Goal: Task Accomplishment & Management: Manage account settings

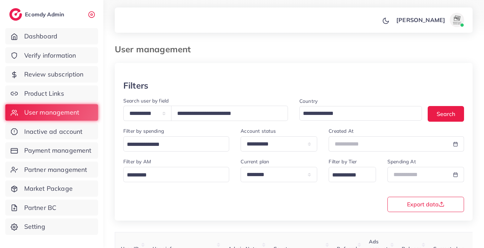
select select "*****"
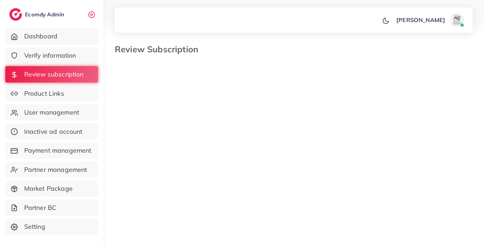
select select "*******"
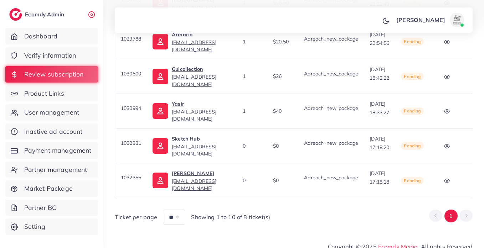
scroll to position [0, 86]
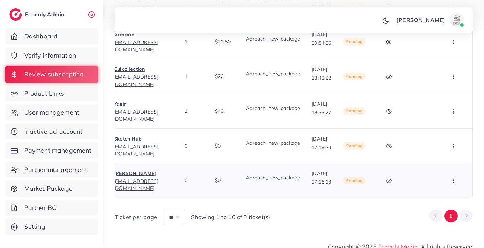
click at [450, 174] on button "button" at bounding box center [454, 181] width 25 height 16
click at [444, 135] on link "Approve" at bounding box center [439, 143] width 56 height 16
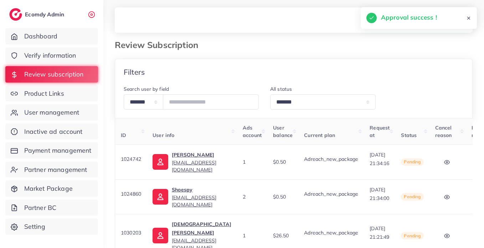
scroll to position [203, 0]
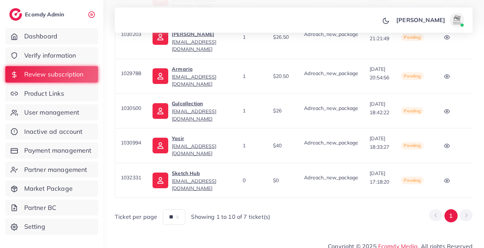
drag, startPoint x: 306, startPoint y: 191, endPoint x: 483, endPoint y: 184, distance: 177.3
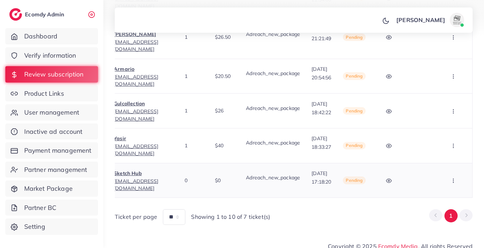
click at [451, 178] on icon "button" at bounding box center [454, 181] width 6 height 6
click at [434, 135] on link "Approve" at bounding box center [439, 143] width 56 height 16
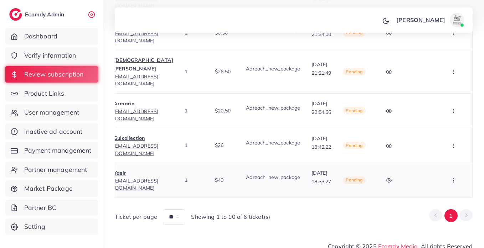
click at [456, 178] on icon "button" at bounding box center [454, 181] width 6 height 6
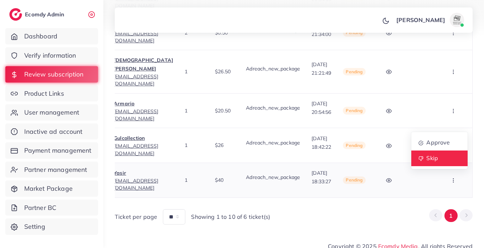
click at [436, 155] on span "Skip" at bounding box center [432, 158] width 12 height 7
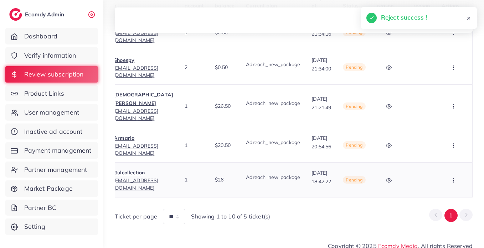
click at [449, 172] on button "button" at bounding box center [454, 180] width 25 height 16
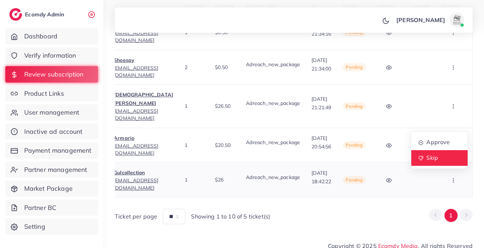
click at [439, 151] on link "Skip" at bounding box center [439, 158] width 56 height 16
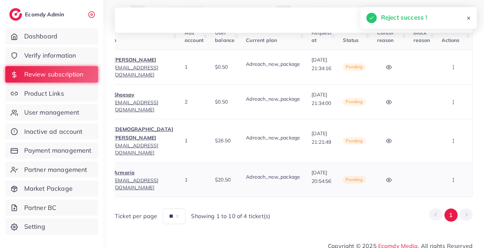
click at [450, 172] on button "button" at bounding box center [454, 180] width 25 height 16
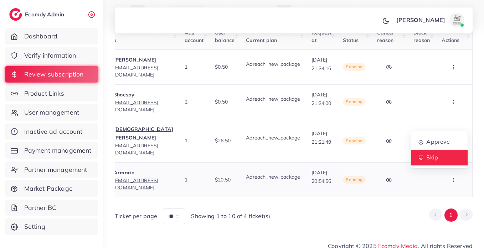
click at [443, 152] on link "Skip" at bounding box center [439, 158] width 56 height 16
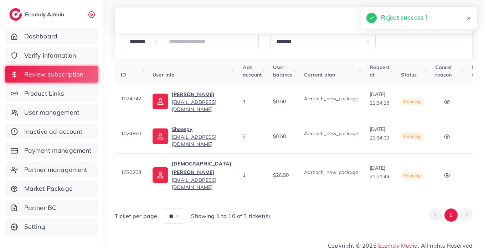
scroll to position [0, 81]
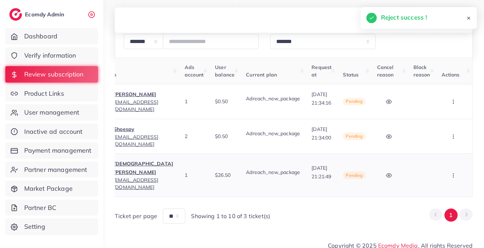
click at [453, 173] on icon "button" at bounding box center [454, 176] width 6 height 6
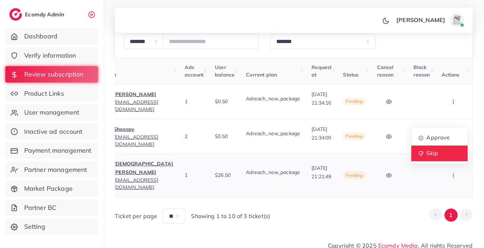
click at [440, 153] on link "Skip" at bounding box center [439, 154] width 56 height 16
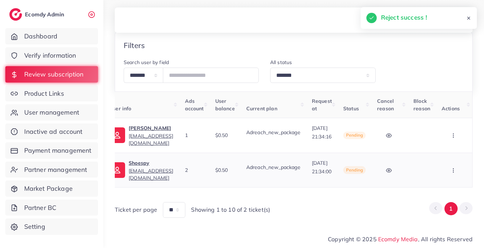
click at [453, 174] on button "button" at bounding box center [454, 170] width 25 height 16
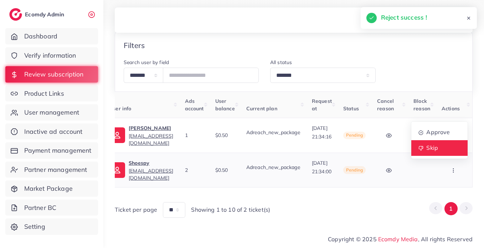
click at [439, 147] on link "Skip" at bounding box center [439, 148] width 56 height 16
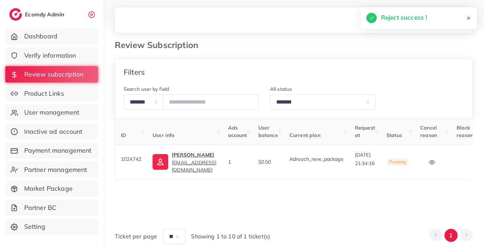
scroll to position [0, 71]
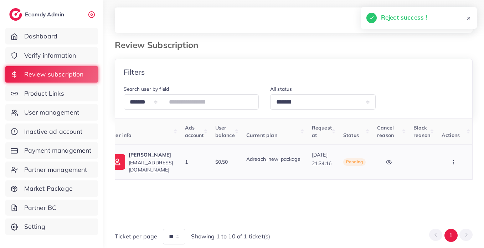
click at [455, 162] on icon "button" at bounding box center [454, 163] width 6 height 6
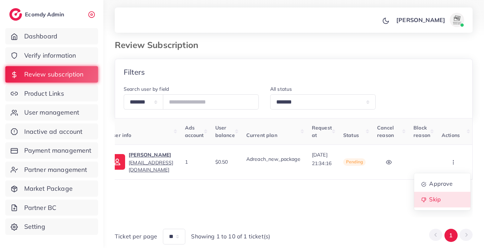
click at [438, 202] on span "Skip" at bounding box center [435, 199] width 12 height 7
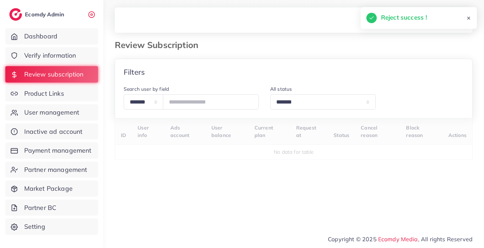
scroll to position [0, 0]
